Goal: Register for event/course

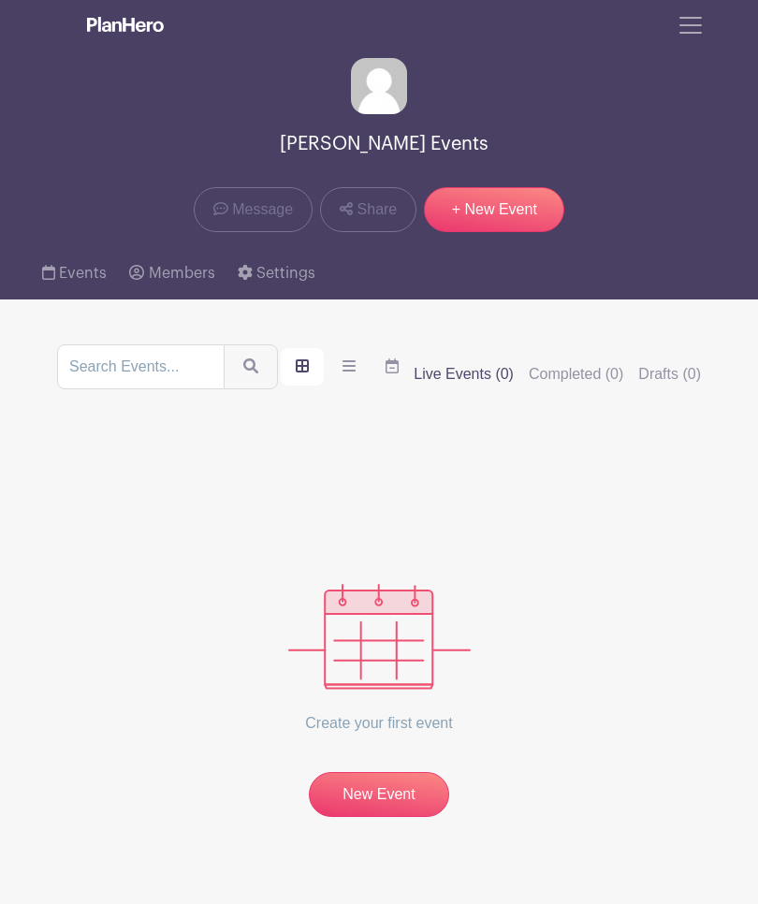
click at [685, 24] on span "Toggle navigation" at bounding box center [691, 25] width 28 height 28
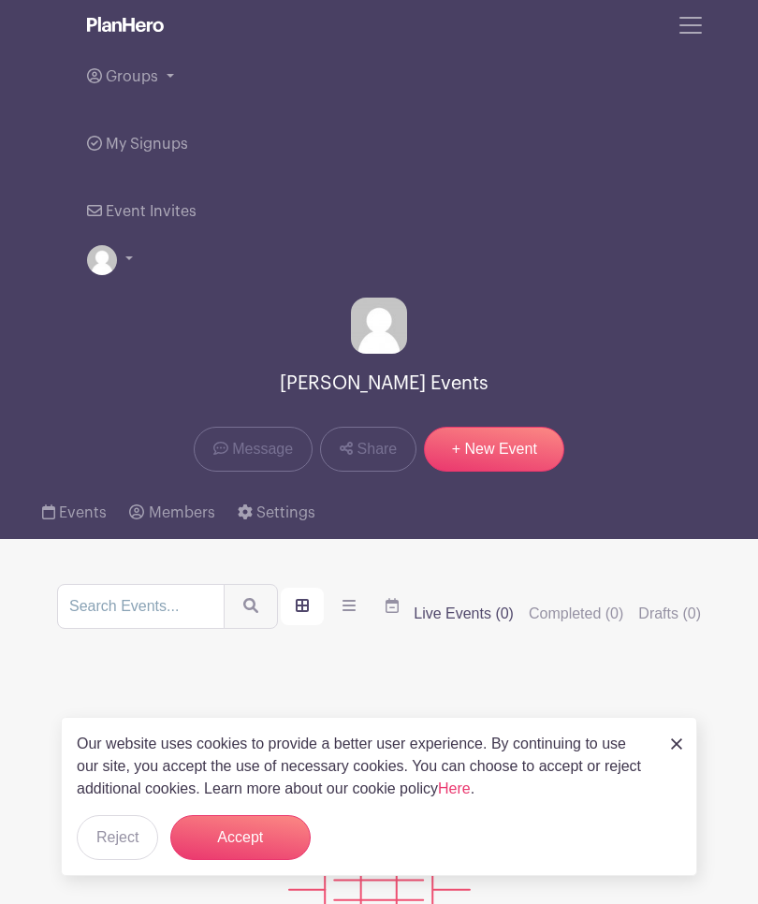
click at [154, 82] on span "Groups" at bounding box center [132, 76] width 52 height 15
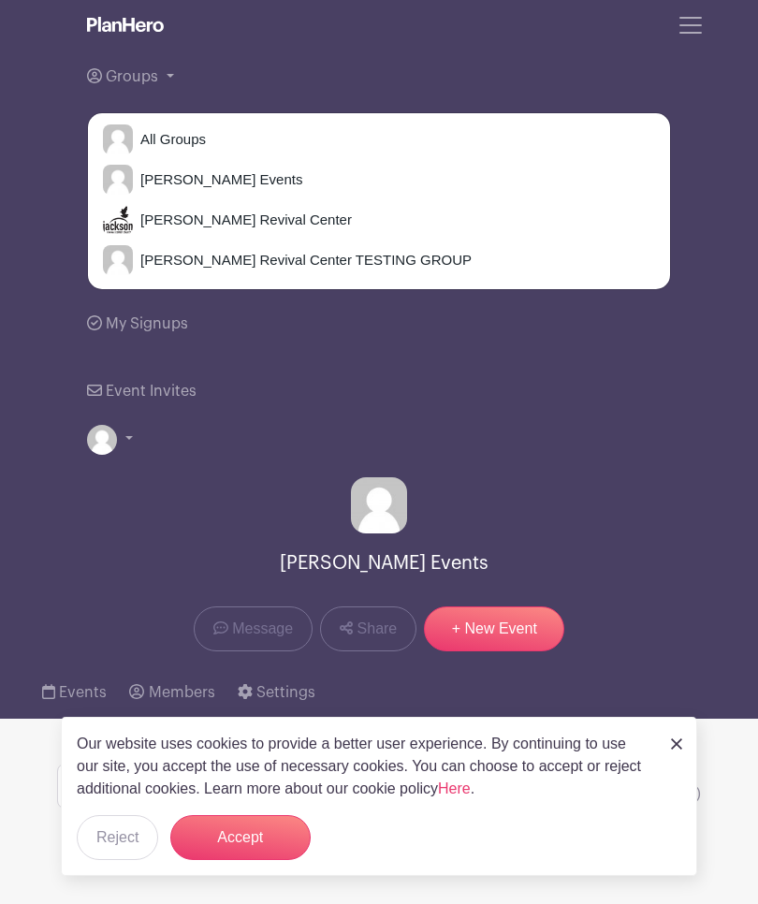
click at [239, 221] on span "[PERSON_NAME] Revival Center" at bounding box center [242, 221] width 219 height 22
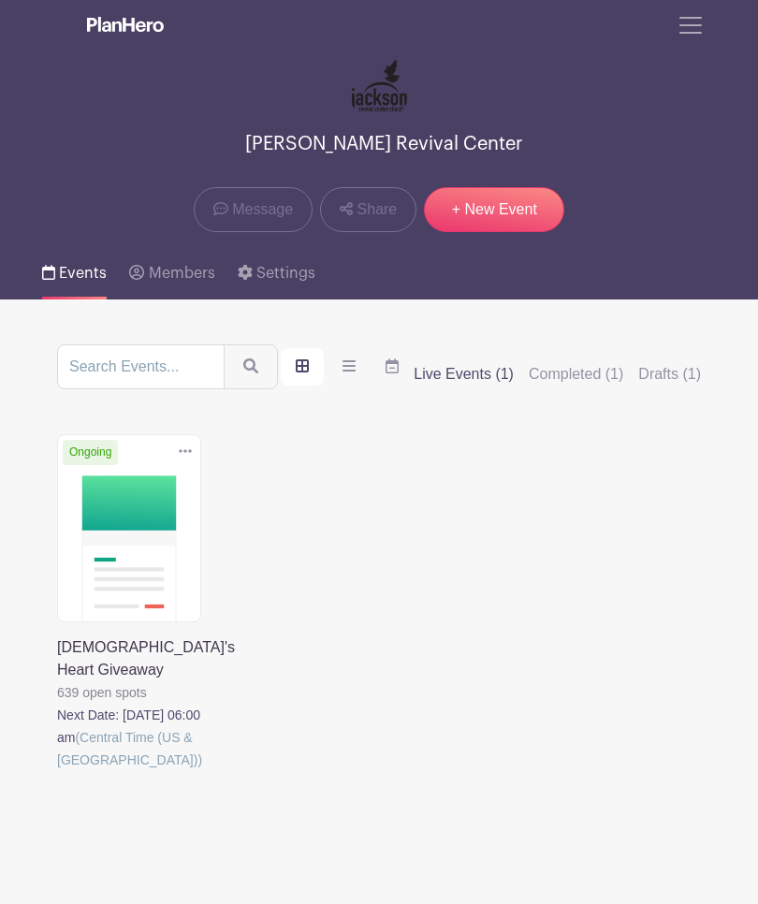
click at [57, 771] on link at bounding box center [57, 771] width 0 height 0
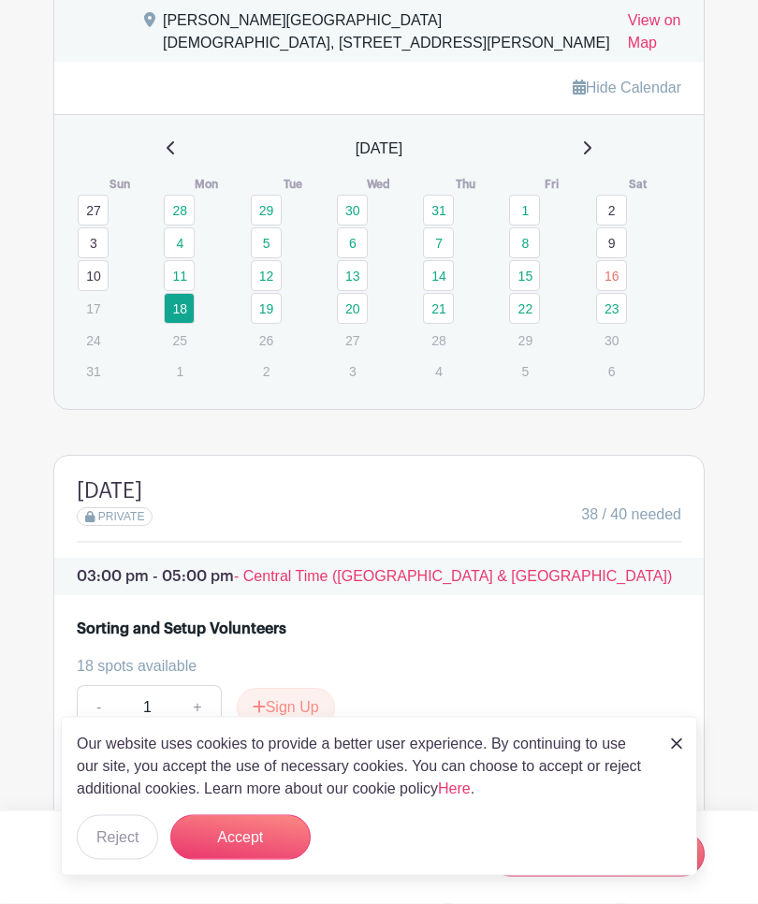
scroll to position [1488, 0]
click at [673, 750] on img at bounding box center [676, 743] width 11 height 11
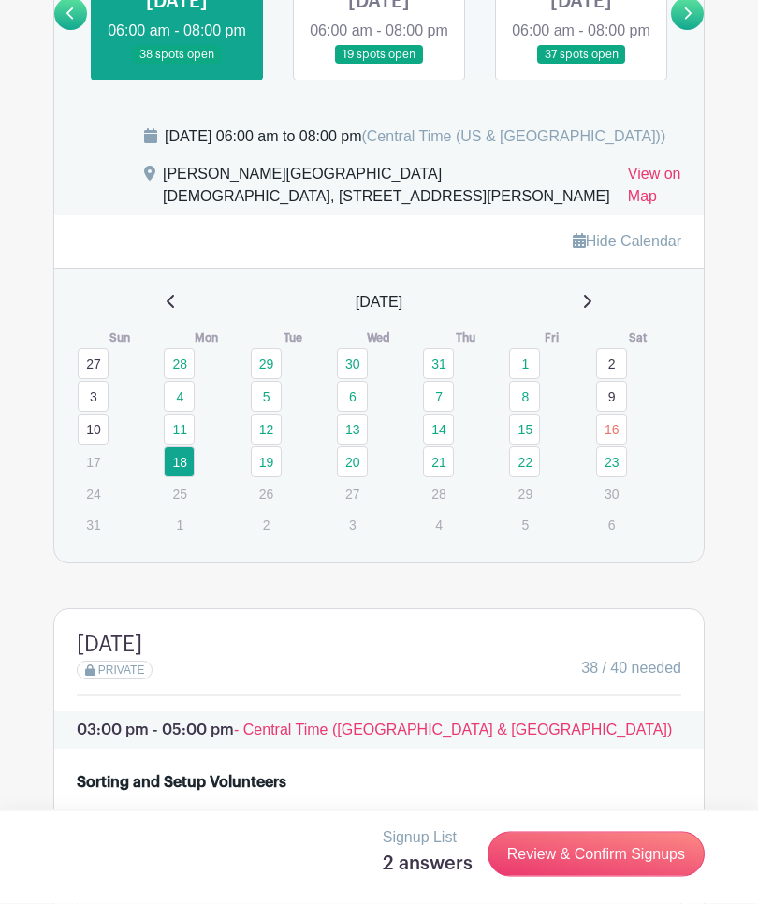
scroll to position [1318, 0]
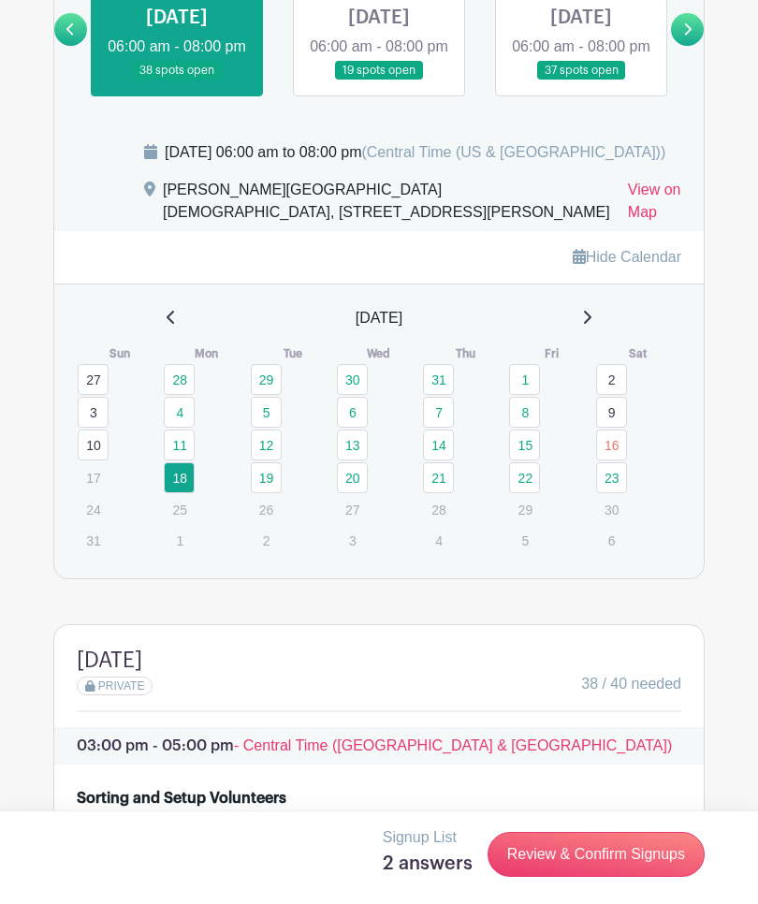
click at [261, 493] on link "19" at bounding box center [266, 477] width 31 height 31
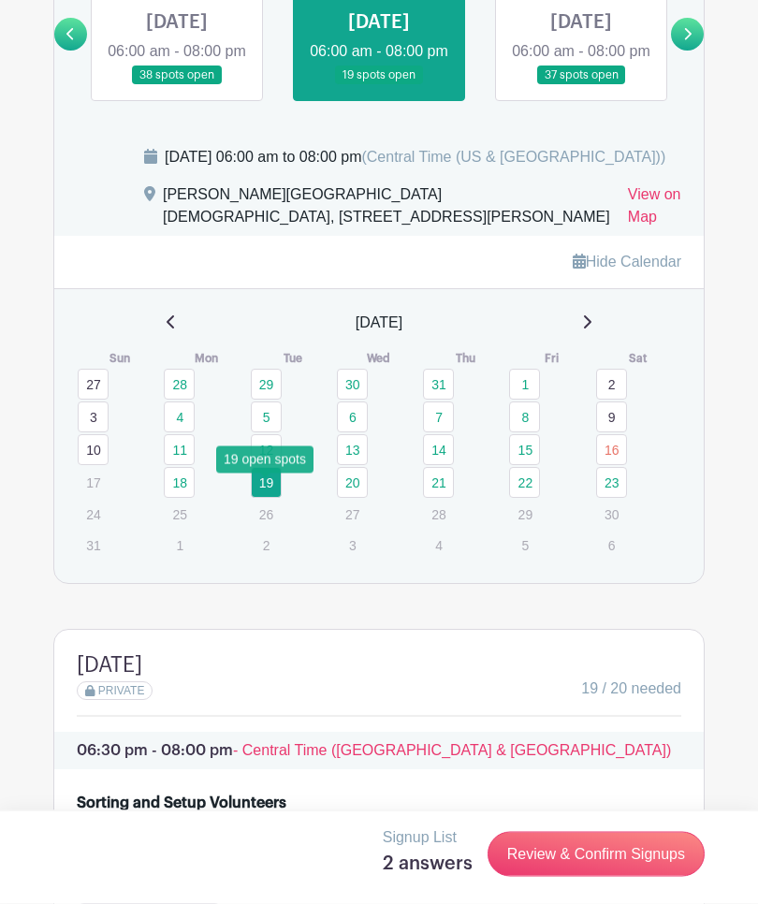
scroll to position [1299, 0]
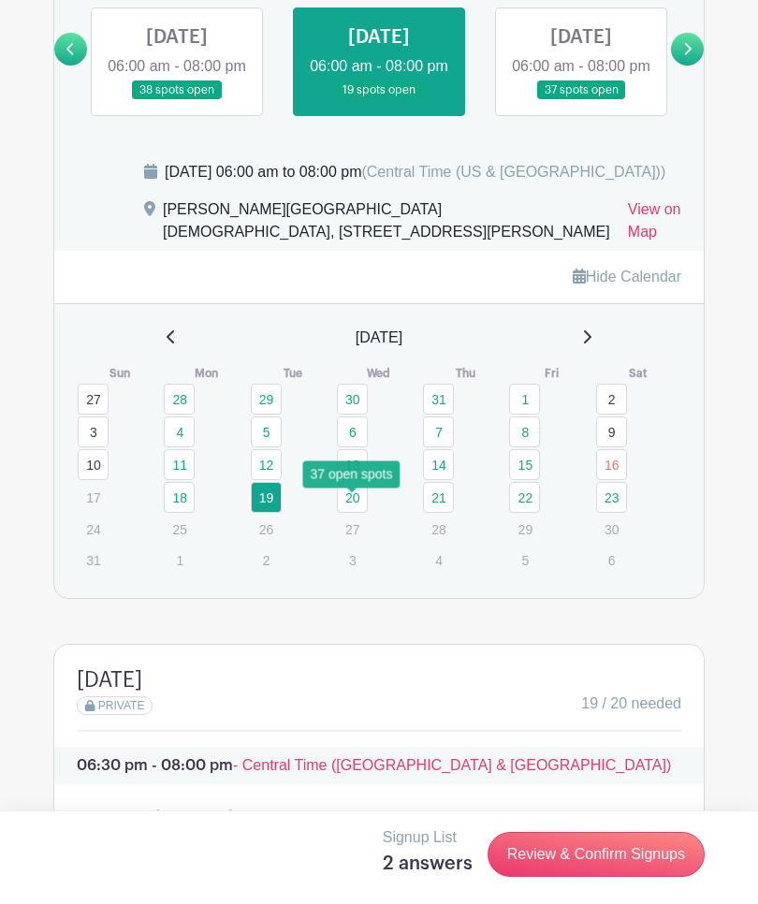
click at [356, 513] on link "20" at bounding box center [352, 497] width 31 height 31
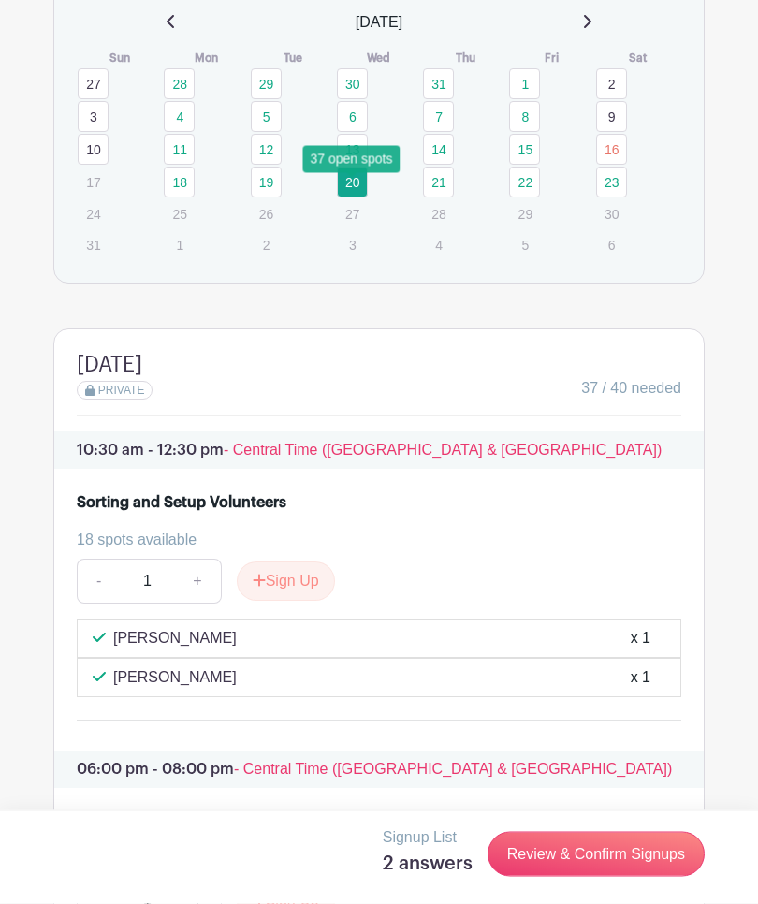
scroll to position [1595, 0]
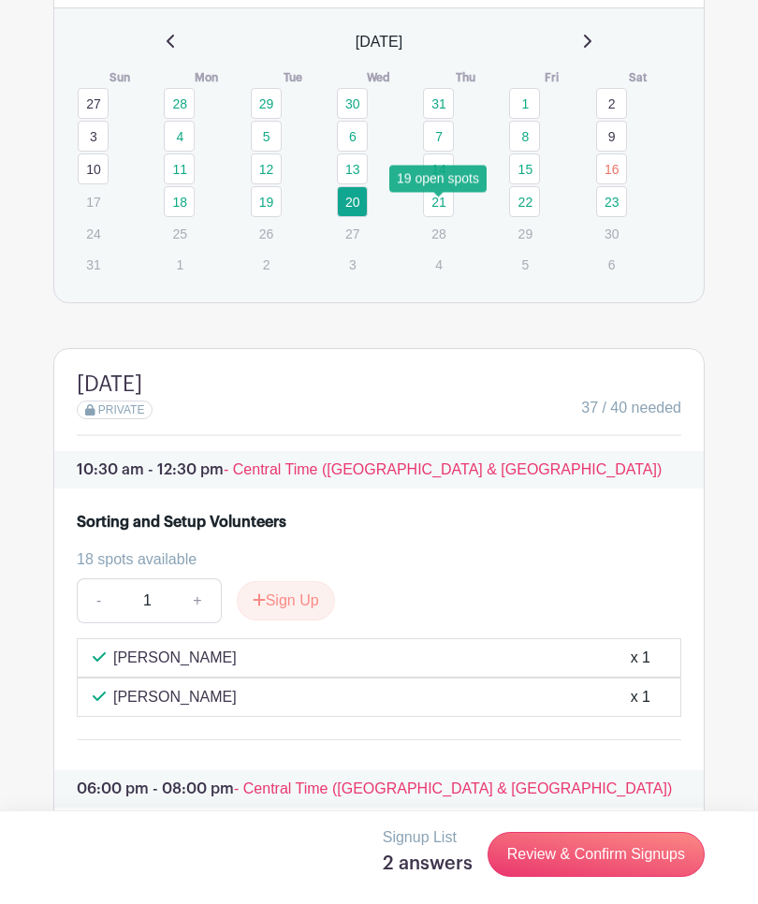
click at [445, 209] on link "21" at bounding box center [438, 201] width 31 height 31
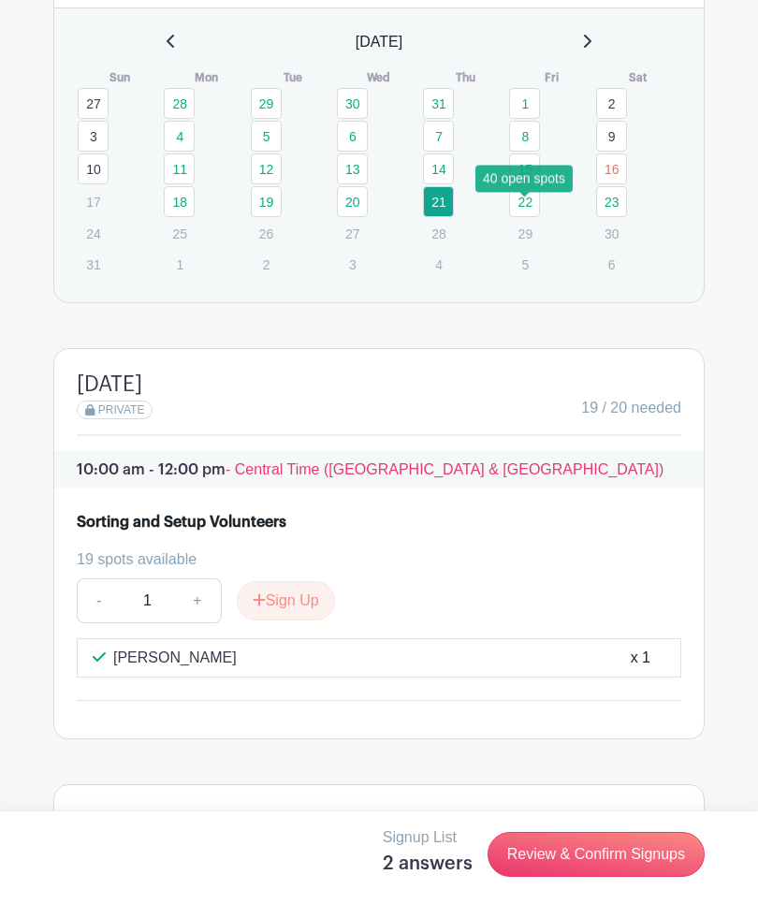
click at [522, 217] on link "22" at bounding box center [524, 201] width 31 height 31
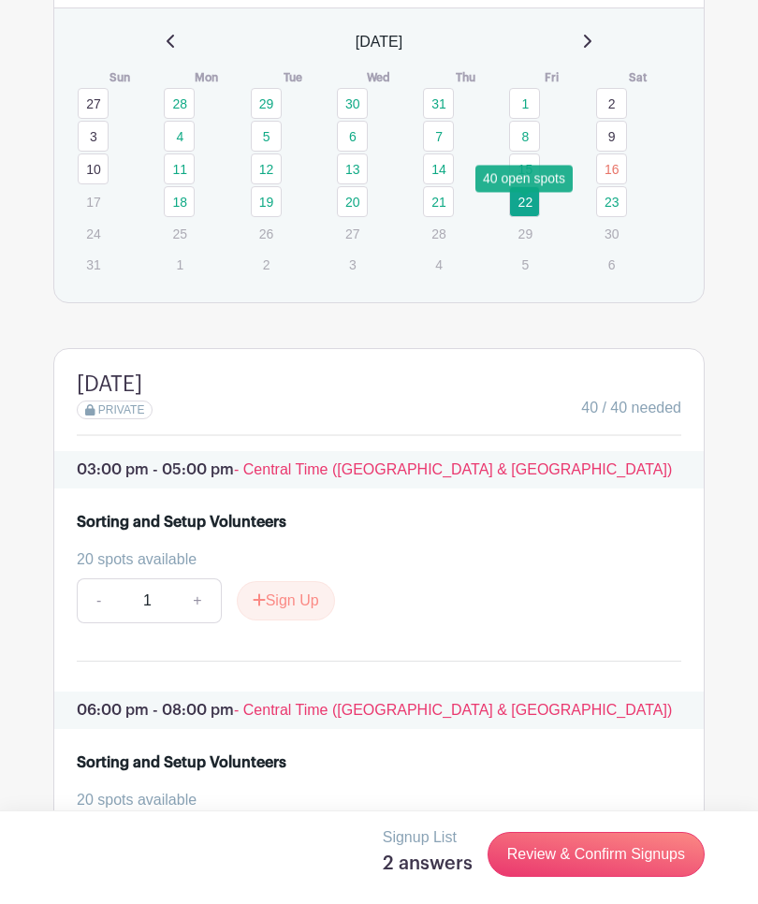
click at [531, 216] on link "22" at bounding box center [524, 201] width 31 height 31
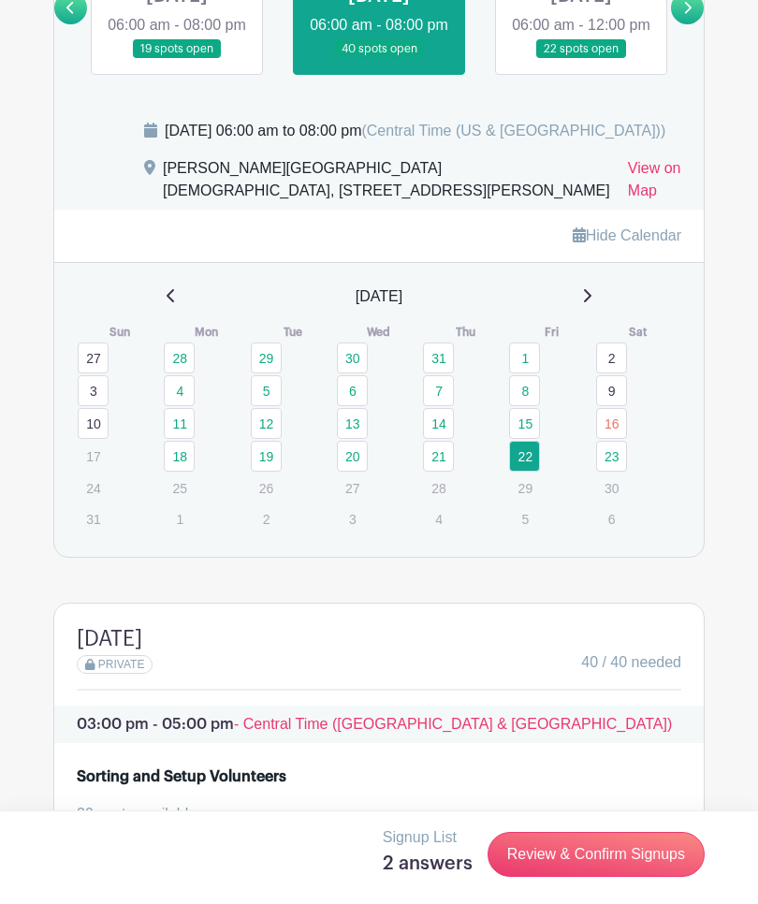
scroll to position [1336, 0]
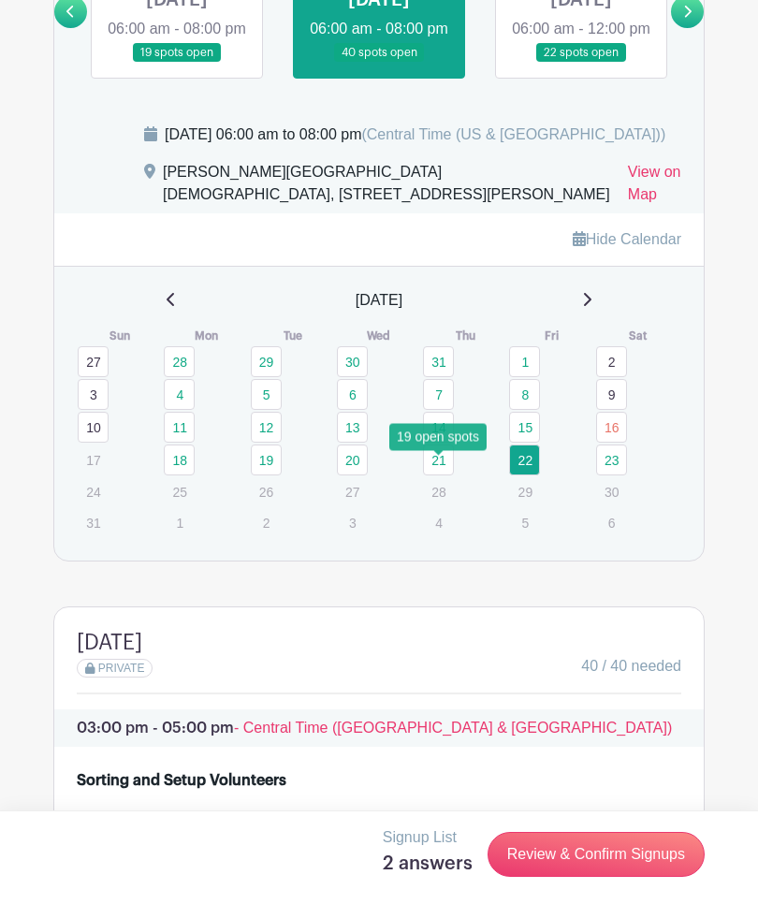
click at [431, 469] on link "21" at bounding box center [438, 459] width 31 height 31
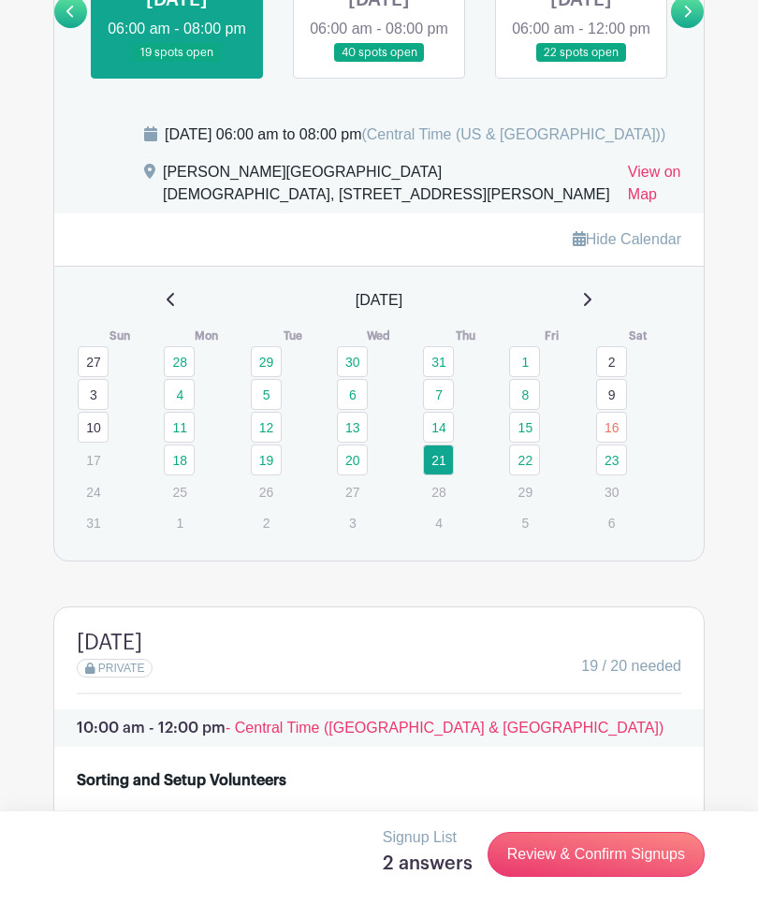
click at [444, 468] on link "21" at bounding box center [438, 459] width 31 height 31
